Goal: Information Seeking & Learning: Understand process/instructions

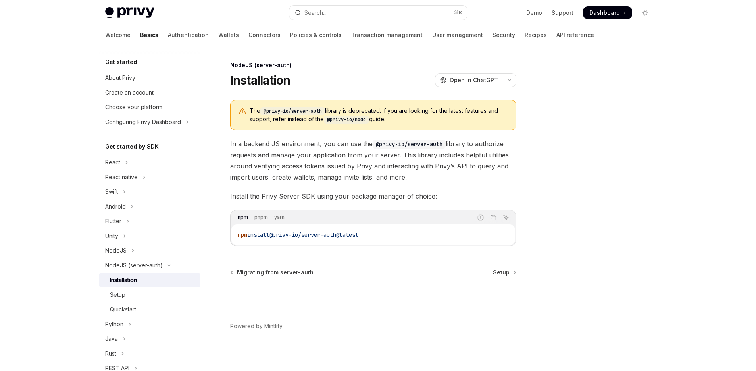
click at [308, 146] on span "In a backend JS environment, you can use the @privy-io/server-auth library to a…" at bounding box center [373, 160] width 286 height 44
click at [289, 152] on span "In a backend JS environment, you can use the @privy-io/server-auth library to a…" at bounding box center [373, 160] width 286 height 44
click at [346, 122] on code "@privy-io/node" at bounding box center [346, 120] width 45 height 8
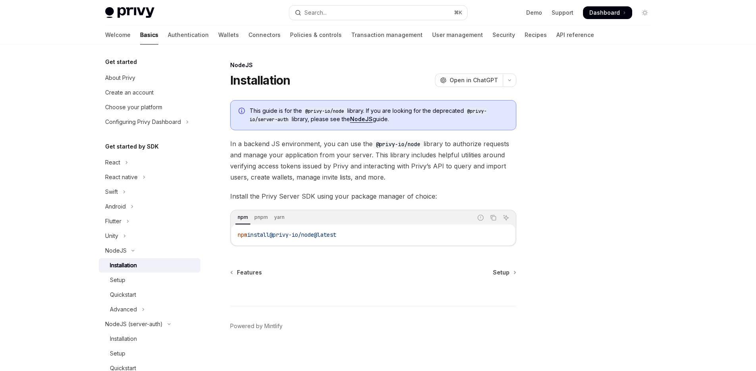
click at [458, 119] on span "This guide is for the @privy-io/node library. If you are looking for the deprec…" at bounding box center [379, 115] width 258 height 17
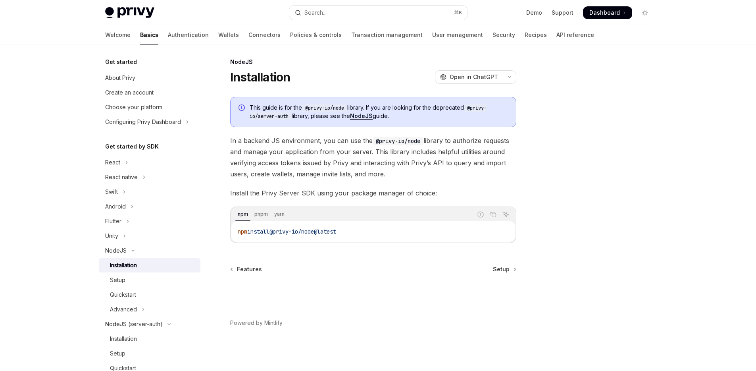
click at [368, 116] on link "NodeJS" at bounding box center [361, 115] width 23 height 7
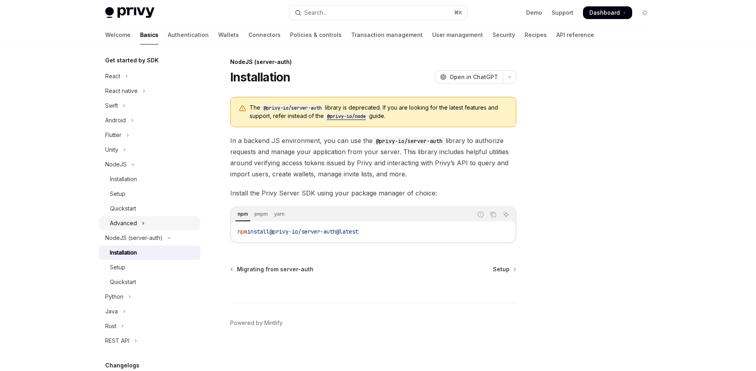
scroll to position [130, 0]
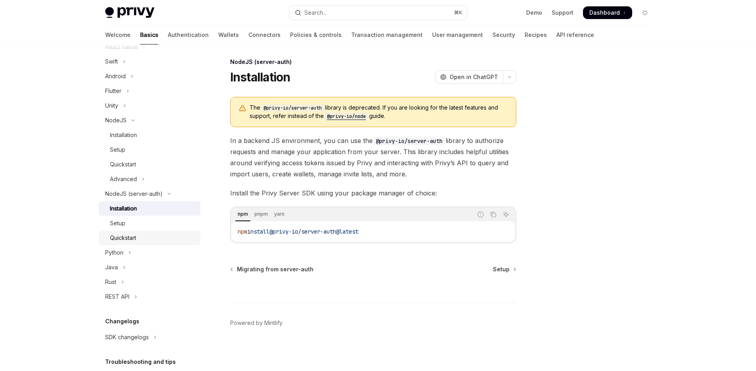
click at [139, 231] on link "Quickstart" at bounding box center [150, 238] width 102 height 14
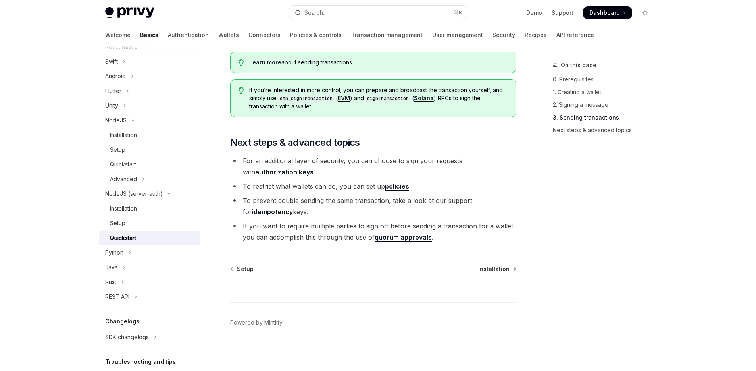
scroll to position [878, 0]
click at [125, 224] on div "Setup" at bounding box center [153, 223] width 86 height 10
type textarea "*"
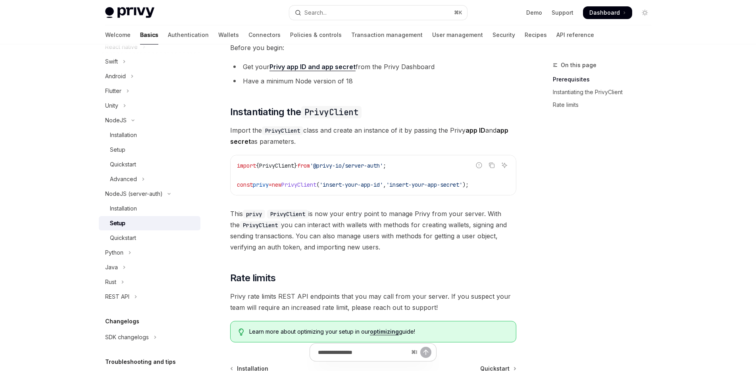
scroll to position [226, 0]
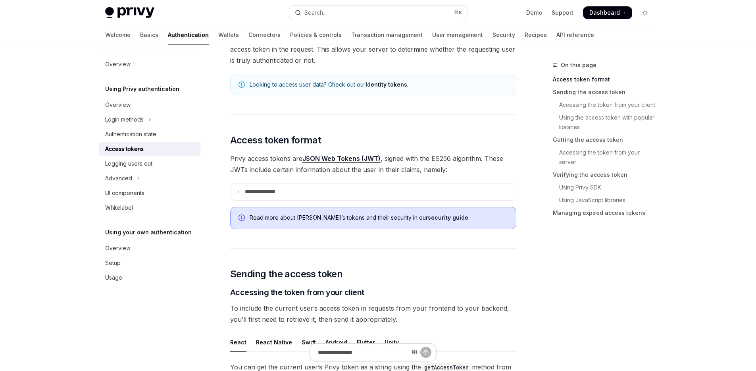
scroll to position [109, 0]
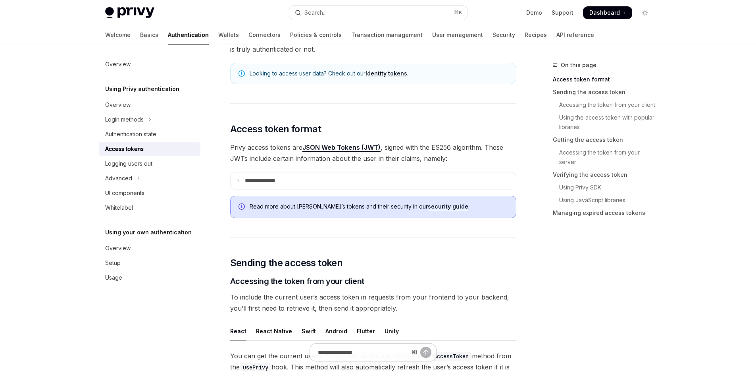
click at [385, 69] on div "Looking to access user data? Check out our Identity tokens ." at bounding box center [373, 73] width 286 height 21
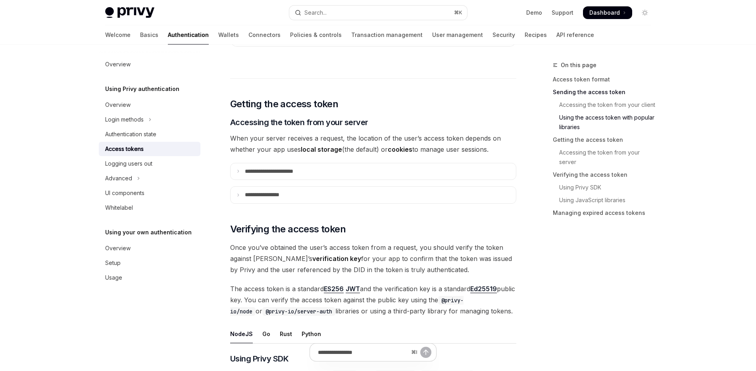
scroll to position [972, 0]
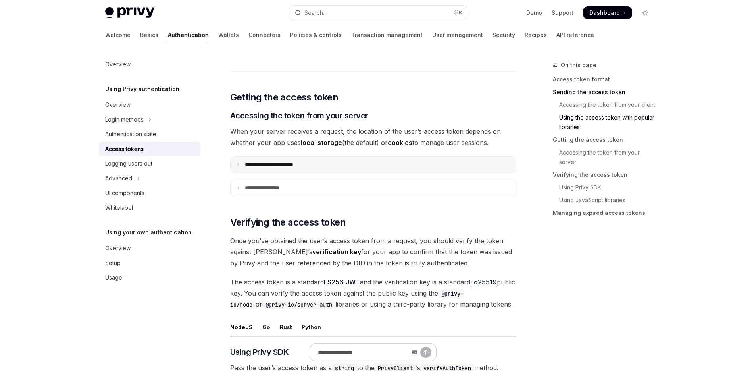
click at [306, 165] on p "**********" at bounding box center [278, 164] width 66 height 7
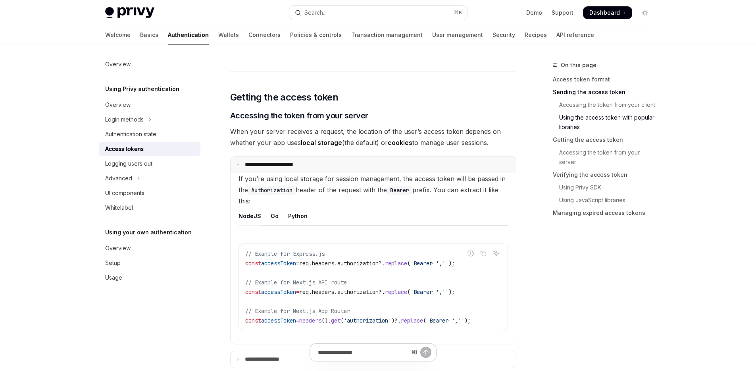
click at [306, 165] on p "**********" at bounding box center [277, 164] width 64 height 7
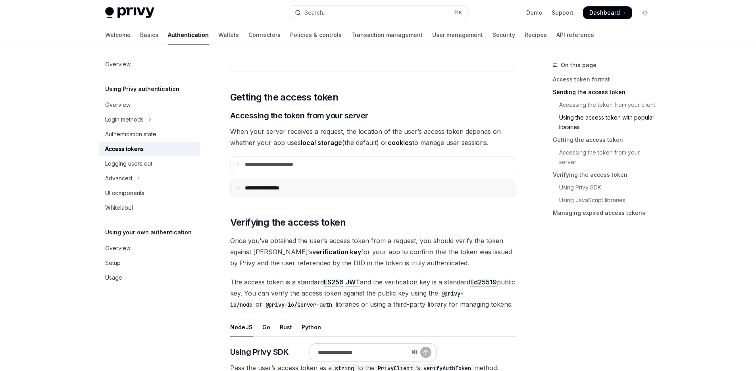
click at [303, 186] on summary "**********" at bounding box center [373, 188] width 285 height 17
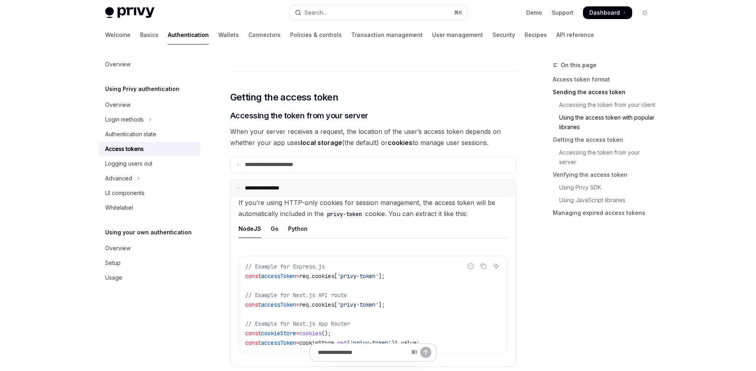
click at [303, 186] on summary "**********" at bounding box center [373, 188] width 285 height 17
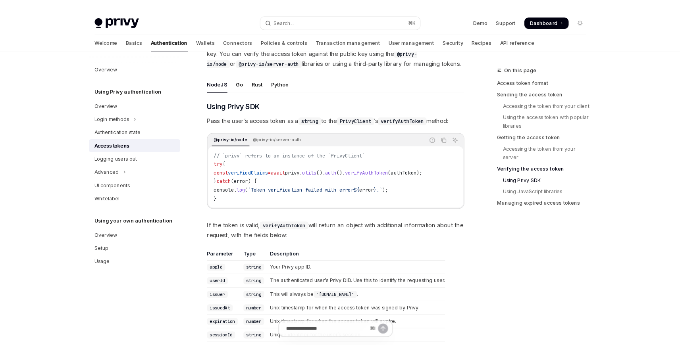
scroll to position [1263, 0]
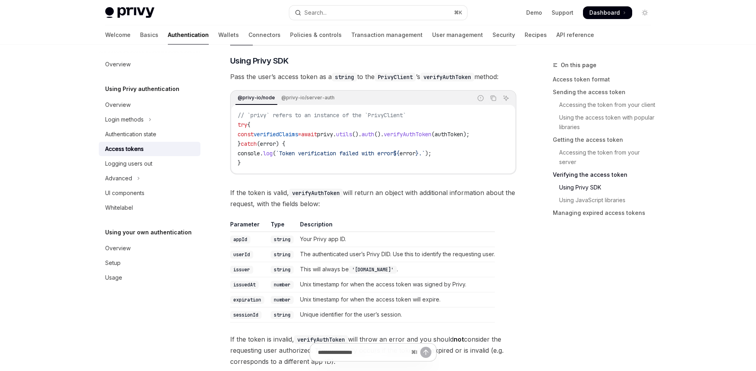
type textarea "*"
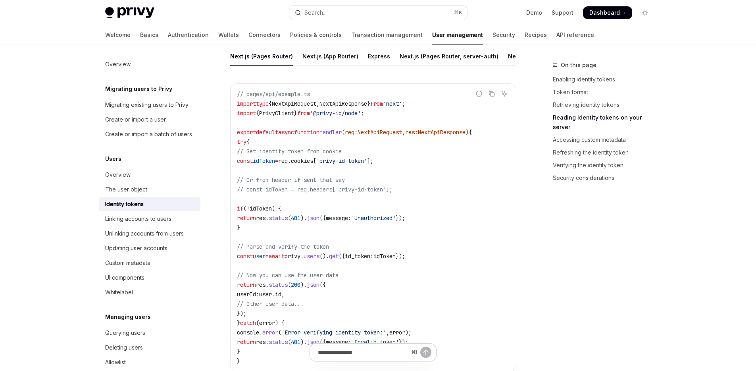
scroll to position [1129, 0]
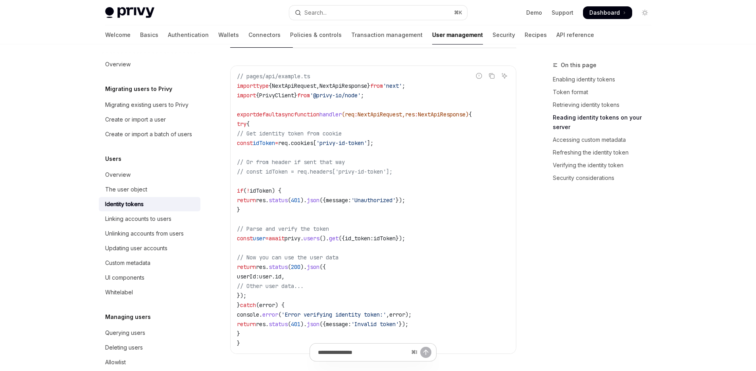
click at [544, 214] on div "On this page Enabling identity tokens Token format Retrieving identity tokens R…" at bounding box center [597, 215] width 121 height 311
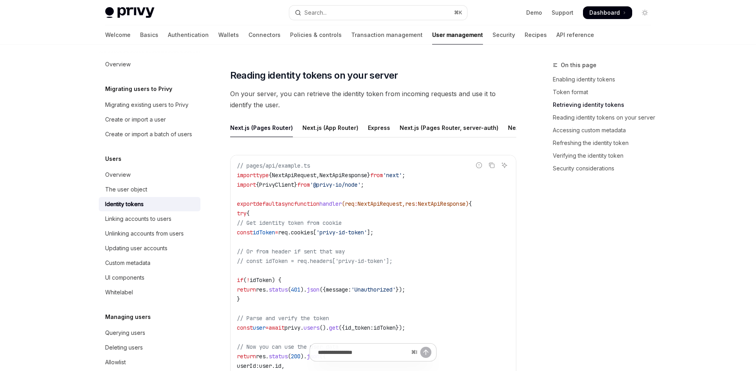
scroll to position [1005, 0]
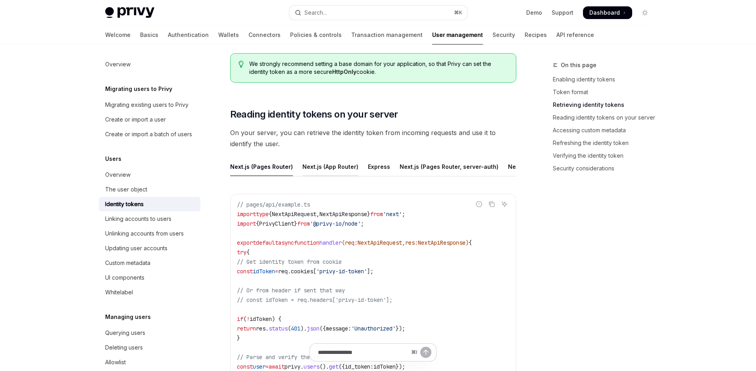
click at [303, 167] on div "Next.js (App Router)" at bounding box center [331, 166] width 56 height 19
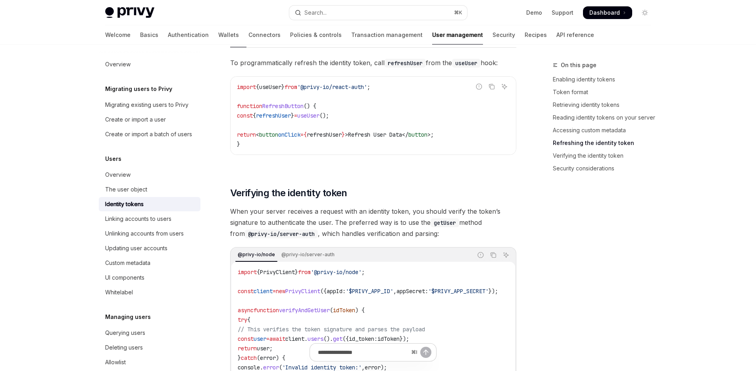
scroll to position [2098, 0]
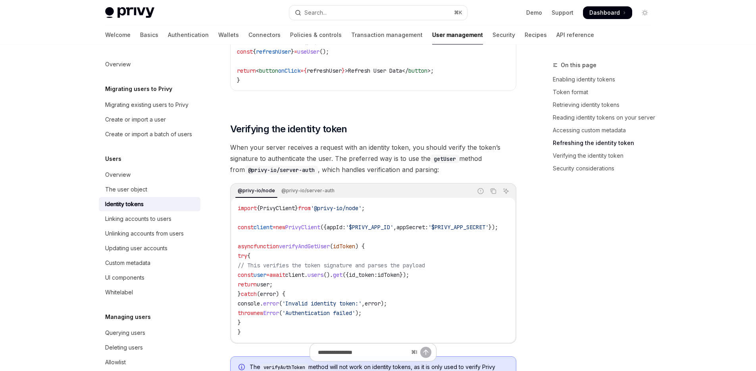
click at [333, 175] on span "When your server receives a request with an identity token, you should verify t…" at bounding box center [373, 158] width 286 height 33
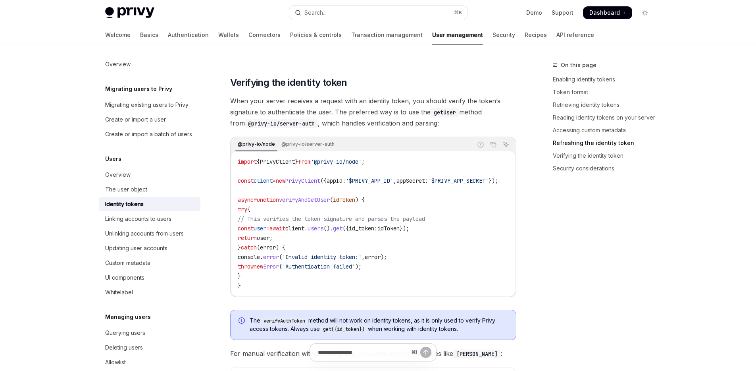
scroll to position [2243, 0]
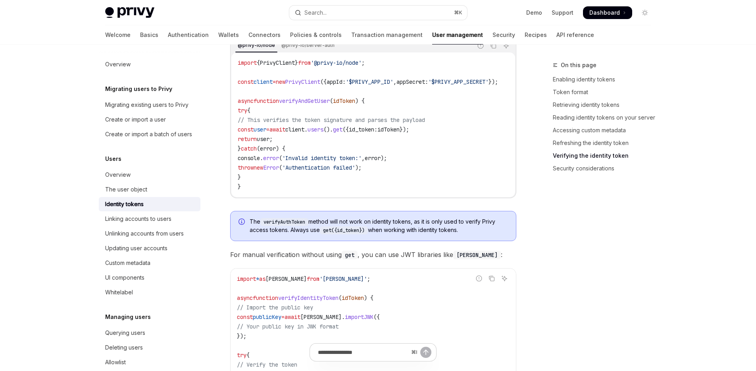
click at [274, 226] on code "verifyAuthToken" at bounding box center [284, 222] width 48 height 8
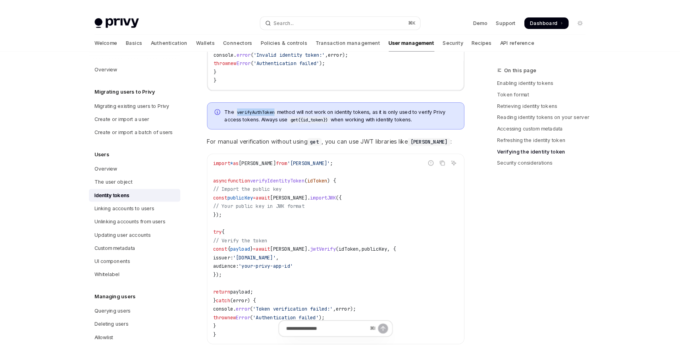
scroll to position [2396, 0]
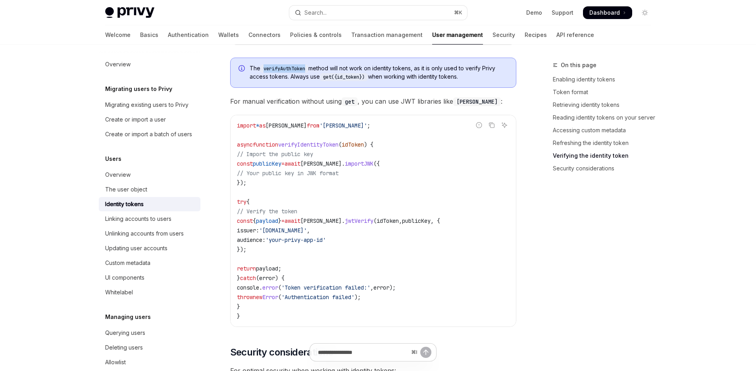
click at [290, 73] on code "verifyAuthToken" at bounding box center [284, 69] width 48 height 8
copy code "verifyAuthToken"
type textarea "*"
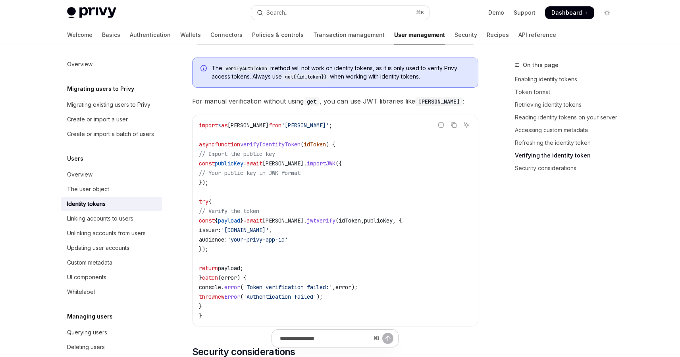
click at [522, 229] on div "On this page Enabling identity tokens Token format Retrieving identity tokens R…" at bounding box center [559, 208] width 121 height 297
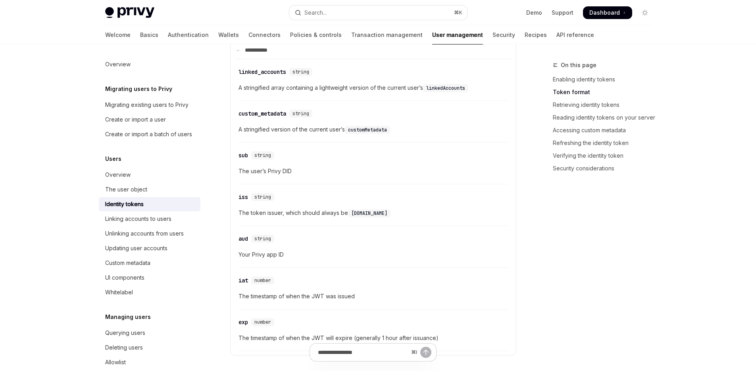
scroll to position [411, 0]
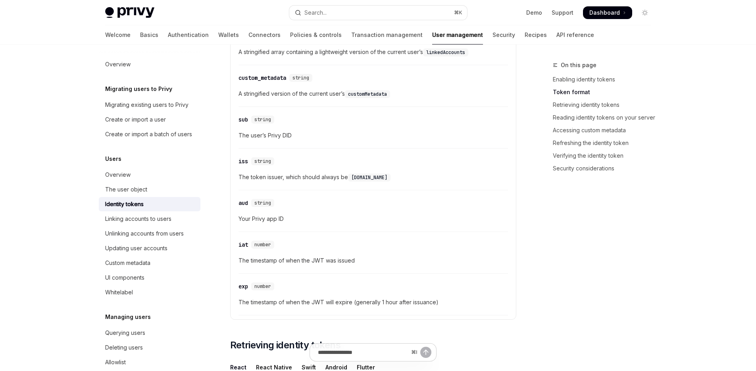
click at [568, 216] on div "On this page Enabling identity tokens Token format Retrieving identity tokens R…" at bounding box center [597, 215] width 121 height 311
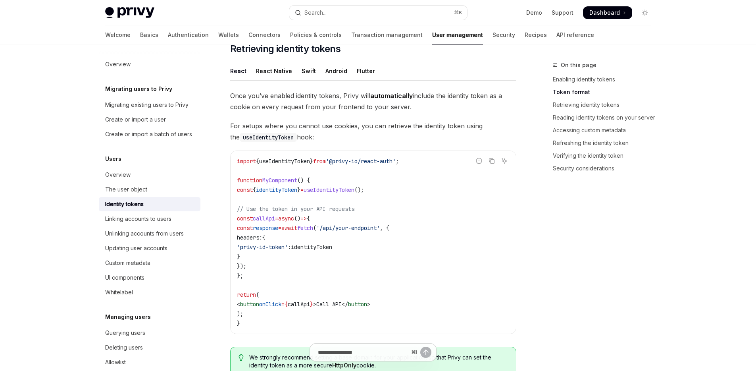
scroll to position [610, 0]
